Goal: Task Accomplishment & Management: Manage account settings

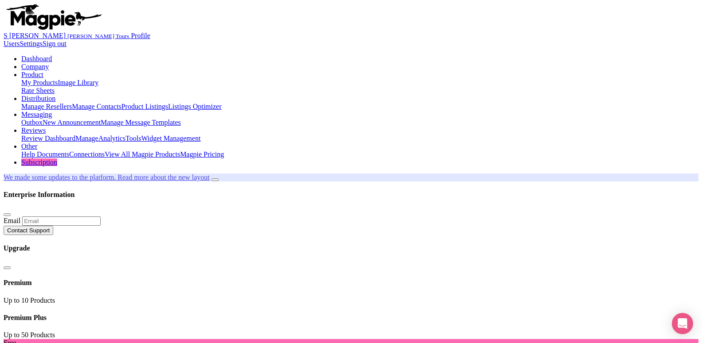
click at [58, 79] on link "My Products" at bounding box center [39, 83] width 36 height 8
type input "aya"
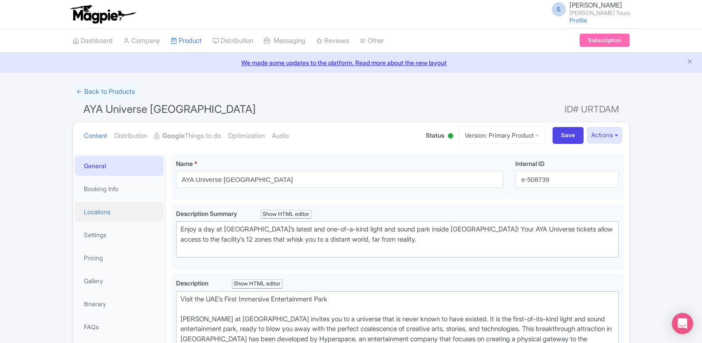
click at [109, 213] on link "Locations" at bounding box center [119, 212] width 89 height 20
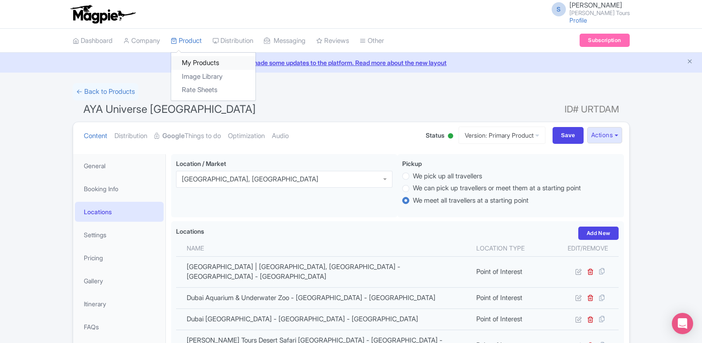
click at [185, 60] on link "My Products" at bounding box center [213, 63] width 84 height 14
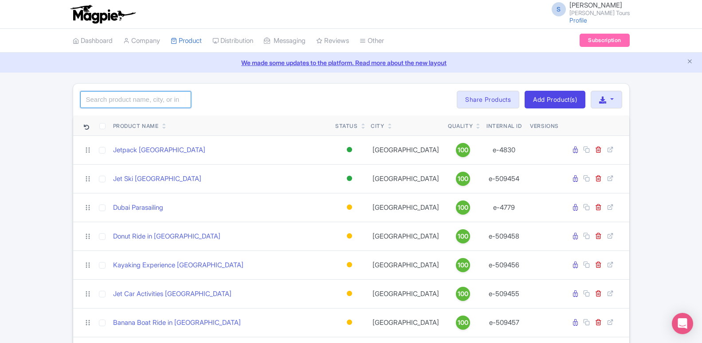
click at [143, 101] on input "search" at bounding box center [135, 99] width 111 height 17
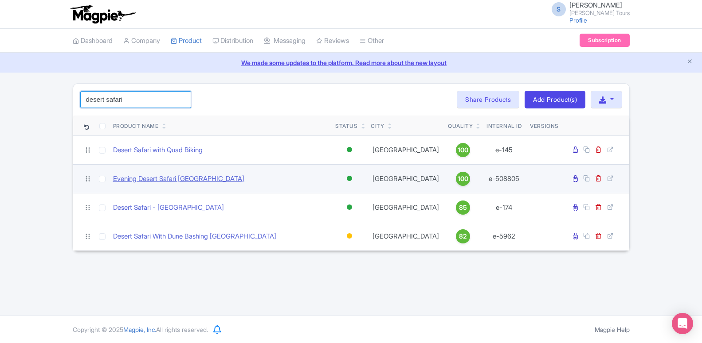
type input "desert safari"
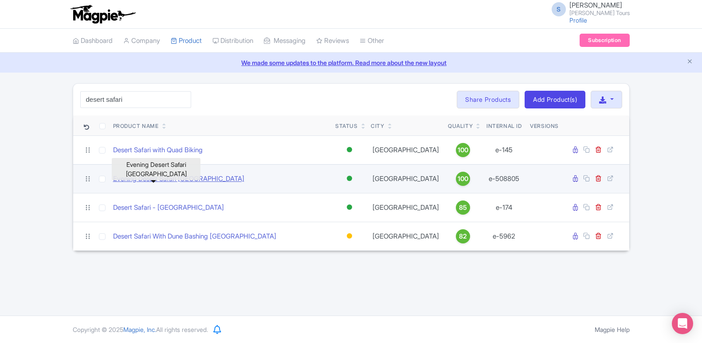
click at [149, 179] on link "Evening Desert Safari [GEOGRAPHIC_DATA]" at bounding box center [178, 179] width 131 height 10
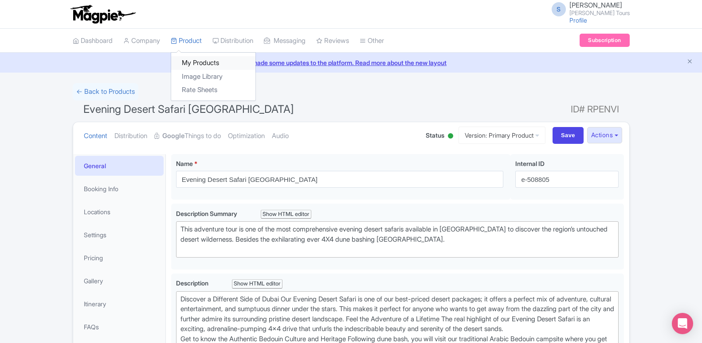
click at [191, 63] on link "My Products" at bounding box center [213, 63] width 84 height 14
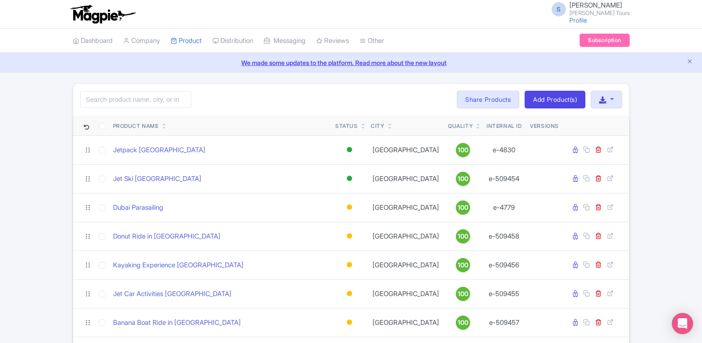
click at [162, 86] on div "Search Bulk Actions [GEOGRAPHIC_DATA] Add to Collection Share Products Add to C…" at bounding box center [351, 100] width 556 height 32
click at [165, 104] on input "search" at bounding box center [135, 99] width 111 height 17
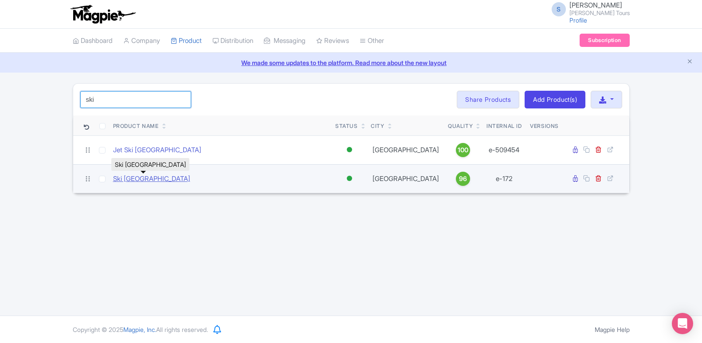
type input "ski"
click at [155, 181] on link "Ski [GEOGRAPHIC_DATA]" at bounding box center [151, 179] width 77 height 10
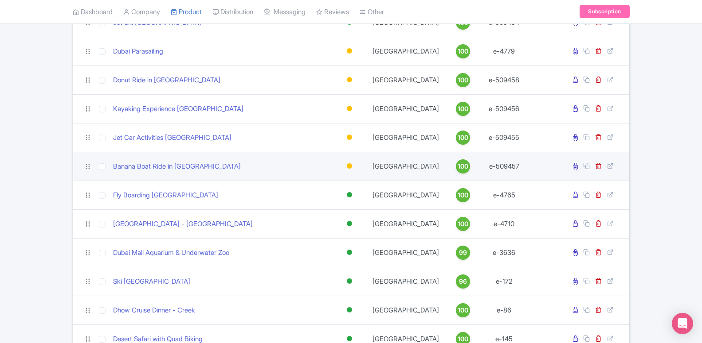
scroll to position [181, 0]
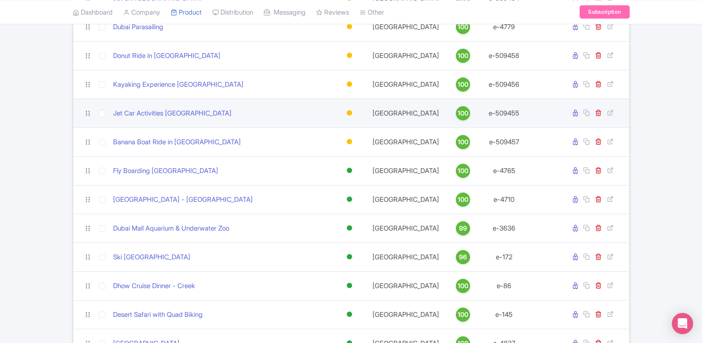
click at [344, 127] on td "Active Inactive Building Archived" at bounding box center [349, 113] width 35 height 29
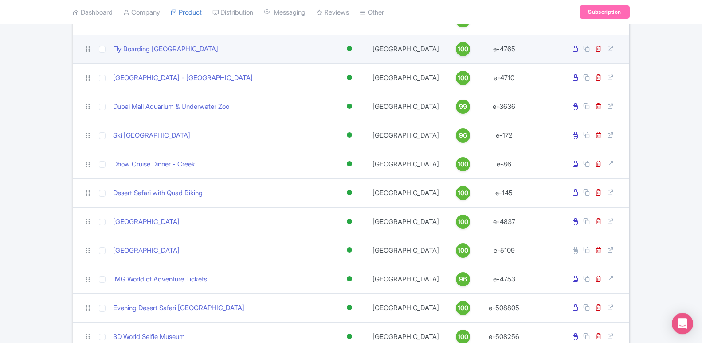
scroll to position [316, 0]
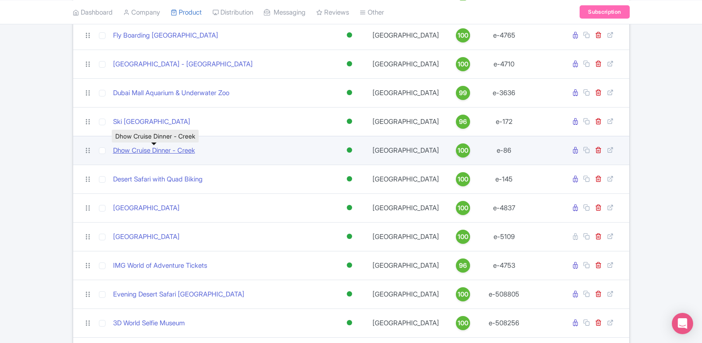
click at [154, 152] on link "Dhow Cruise Dinner - Creek" at bounding box center [154, 151] width 82 height 10
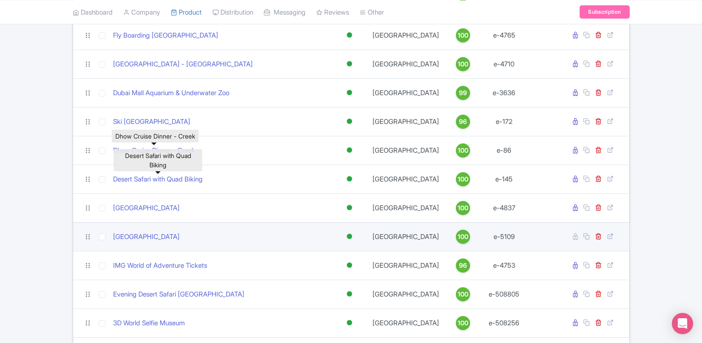
scroll to position [271, 0]
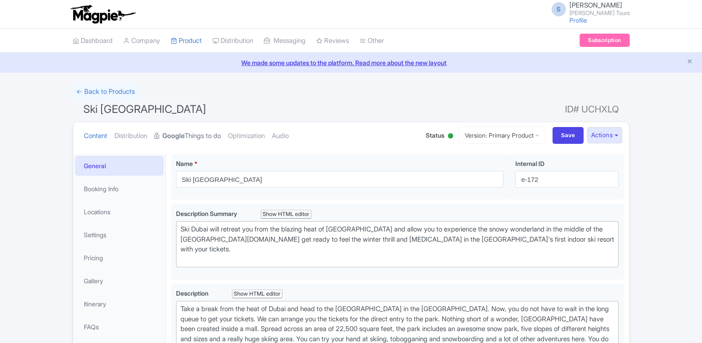
click at [194, 138] on link "Google Things to do" at bounding box center [187, 136] width 66 height 28
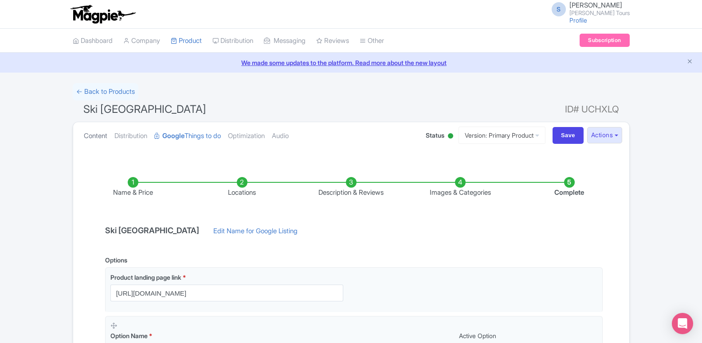
click at [92, 137] on link "Content" at bounding box center [95, 136] width 23 height 28
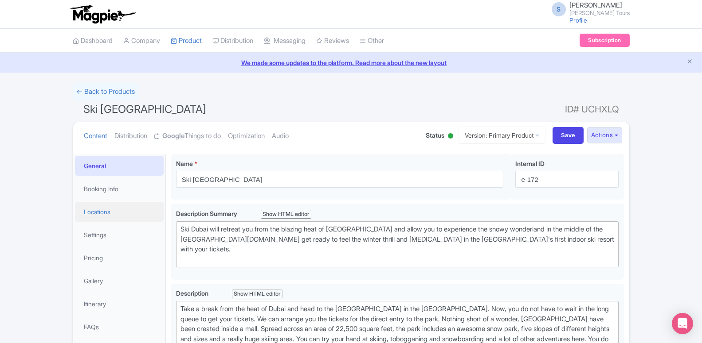
click at [97, 207] on link "Locations" at bounding box center [119, 212] width 89 height 20
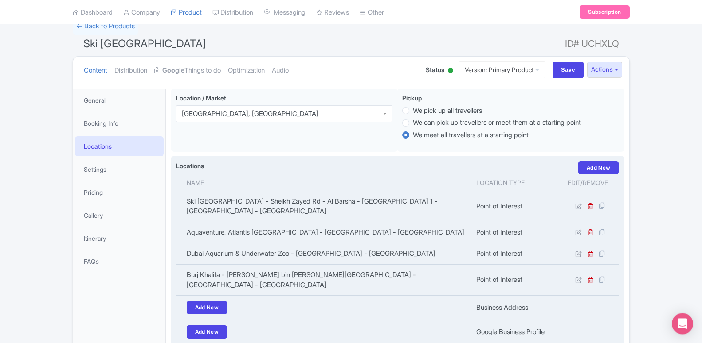
scroll to position [90, 0]
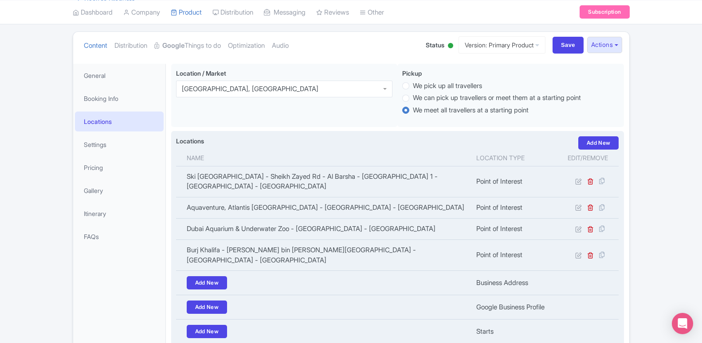
click at [399, 163] on th "Name" at bounding box center [323, 158] width 295 height 17
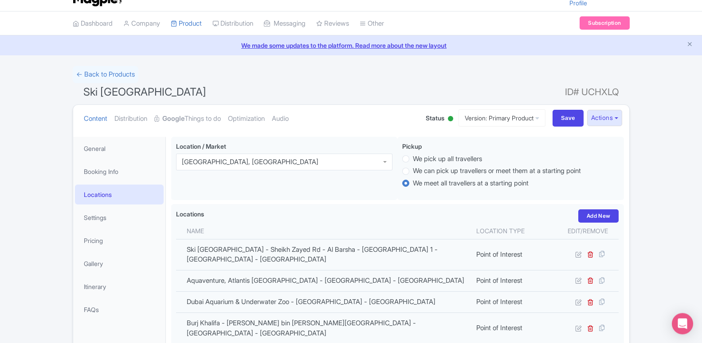
scroll to position [0, 0]
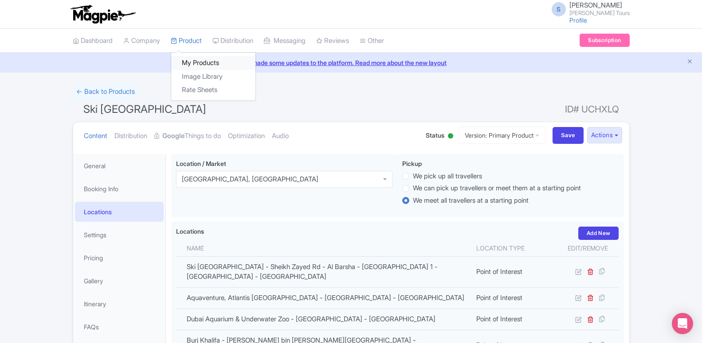
click at [190, 64] on link "My Products" at bounding box center [213, 63] width 84 height 14
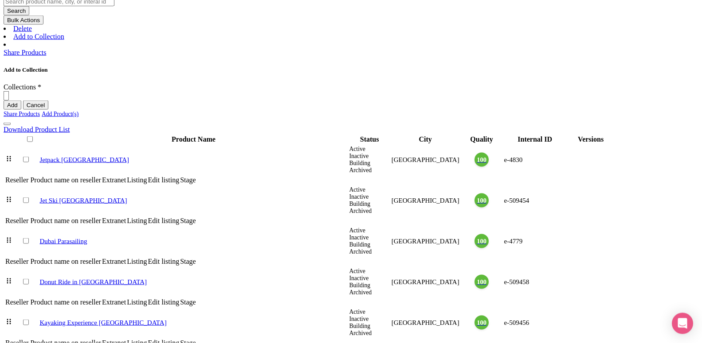
scroll to position [362, 0]
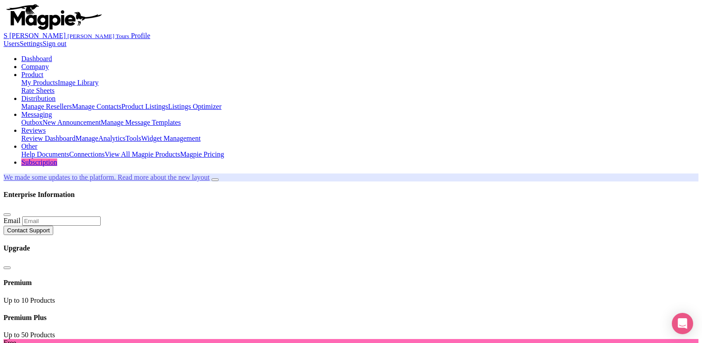
click at [58, 79] on link "My Products" at bounding box center [39, 83] width 36 height 8
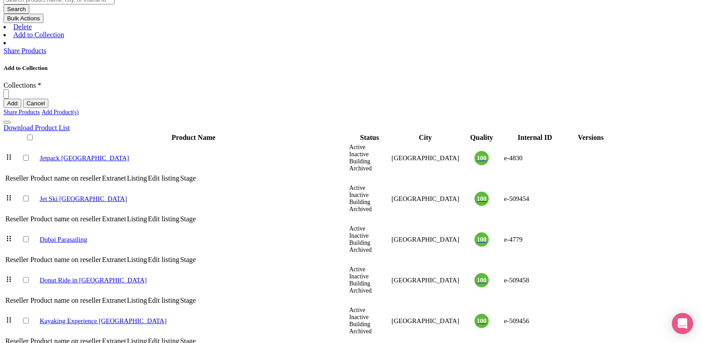
scroll to position [452, 0]
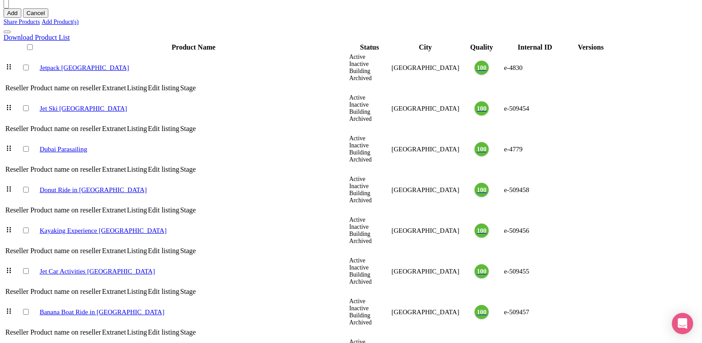
drag, startPoint x: 169, startPoint y: 246, endPoint x: 80, endPoint y: 246, distance: 89.1
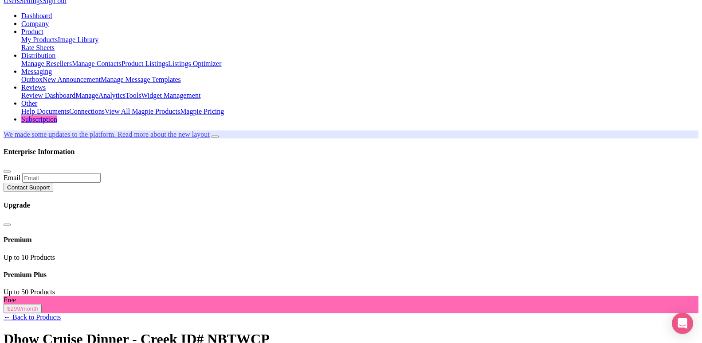
scroll to position [90, 0]
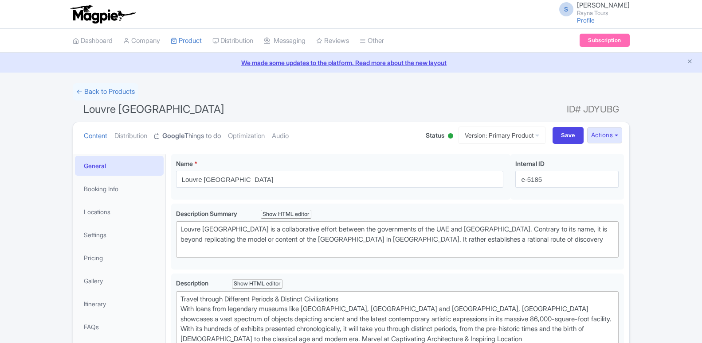
click at [201, 135] on link "Google Things to do" at bounding box center [187, 136] width 66 height 28
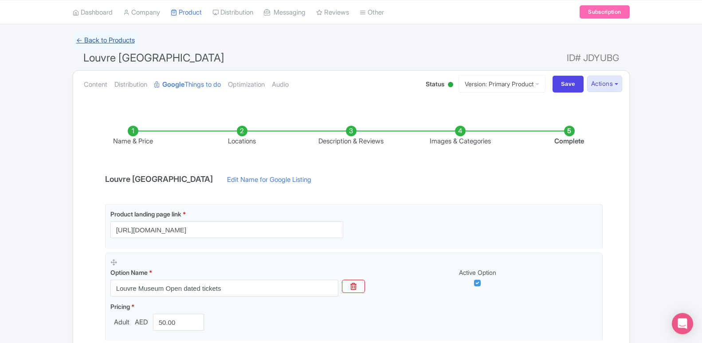
scroll to position [37, 0]
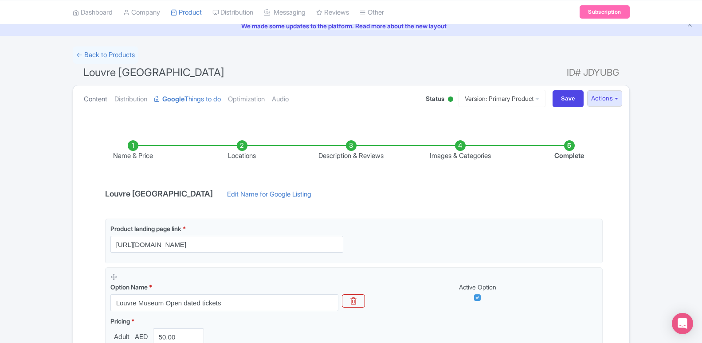
click at [104, 95] on link "Content" at bounding box center [95, 100] width 23 height 28
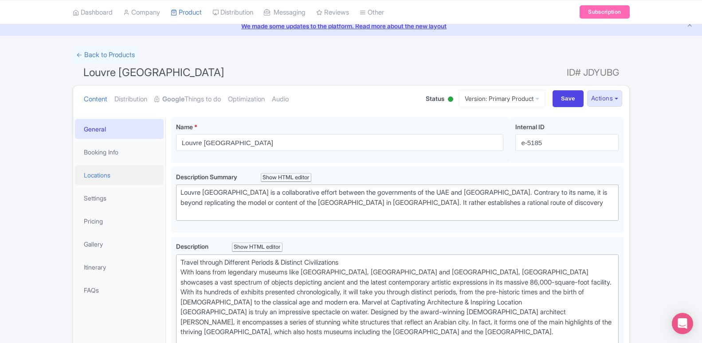
scroll to position [127, 0]
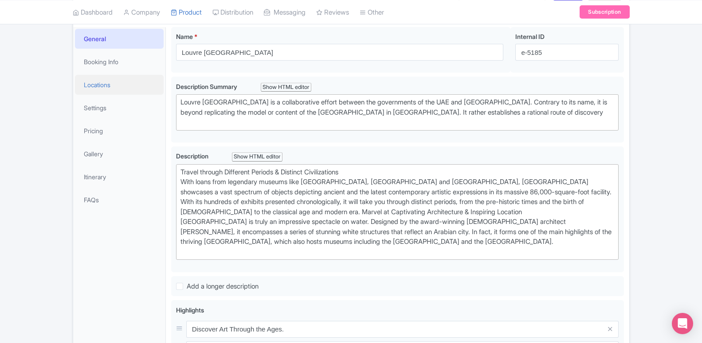
click at [100, 83] on link "Locations" at bounding box center [119, 85] width 89 height 20
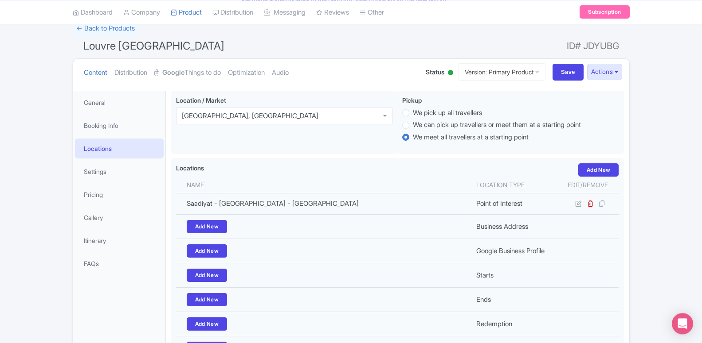
scroll to position [37, 0]
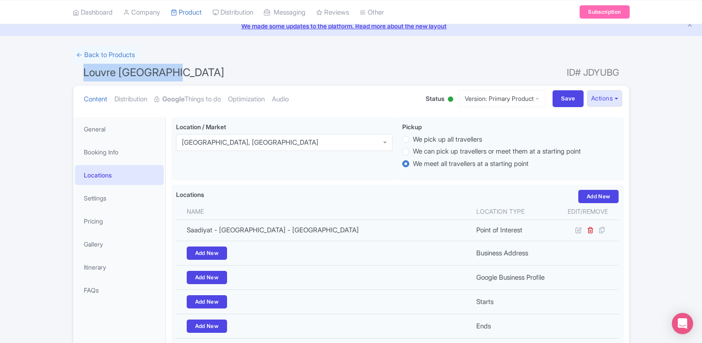
drag, startPoint x: 172, startPoint y: 75, endPoint x: 82, endPoint y: 78, distance: 90.5
click at [82, 78] on h1 "Louvre Abu Dhabi ID# JDYUBG" at bounding box center [351, 74] width 557 height 21
copy span "Louvre [GEOGRAPHIC_DATA]"
click at [196, 98] on link "Google Things to do" at bounding box center [187, 100] width 66 height 28
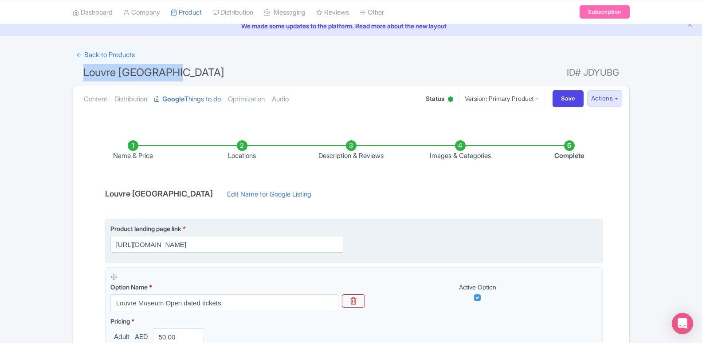
scroll to position [172, 0]
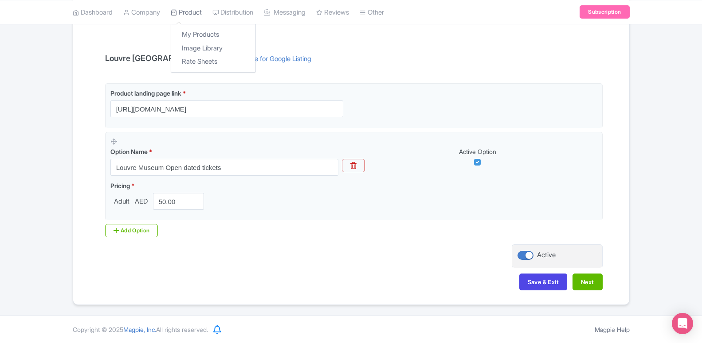
click at [195, 12] on link "Product" at bounding box center [186, 12] width 31 height 24
click at [198, 33] on link "My Products" at bounding box center [213, 35] width 84 height 14
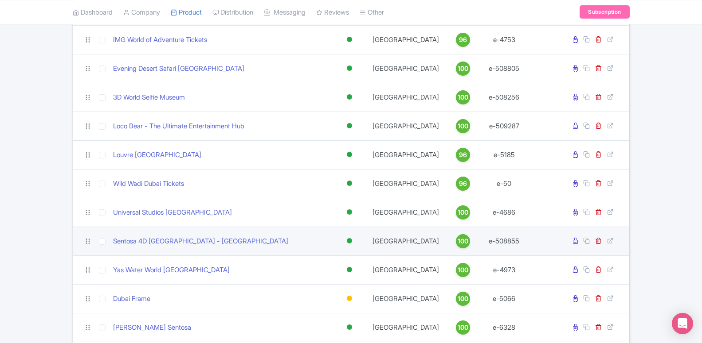
scroll to position [588, 0]
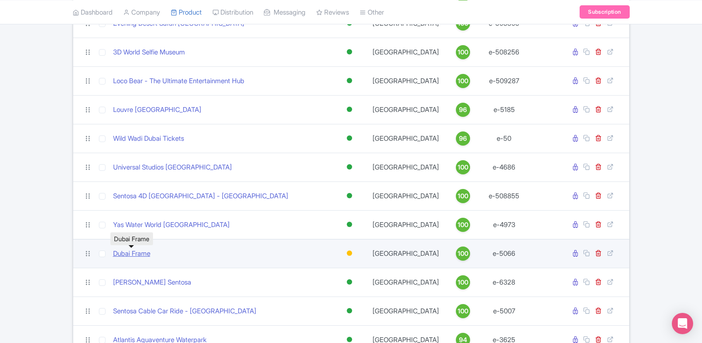
click at [118, 254] on link "Dubai Frame" at bounding box center [131, 254] width 37 height 10
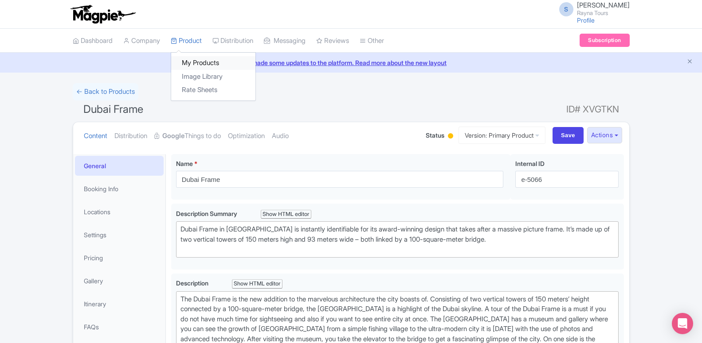
click at [198, 62] on link "My Products" at bounding box center [213, 63] width 84 height 14
